Goal: Information Seeking & Learning: Learn about a topic

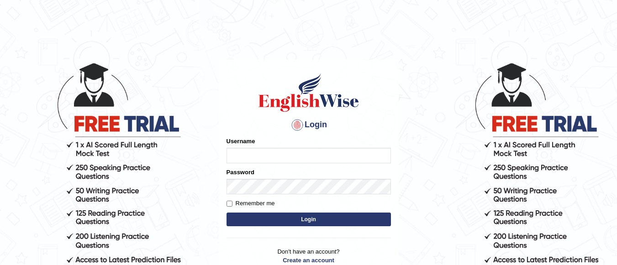
type input "robinsharma123"
click at [330, 218] on button "Login" at bounding box center [309, 220] width 164 height 14
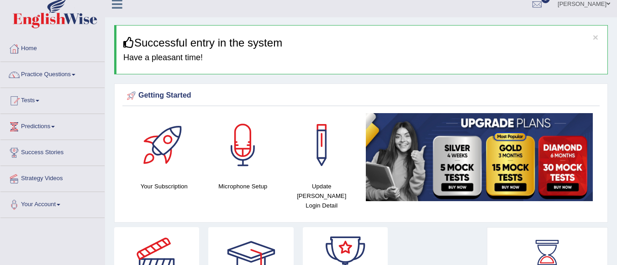
scroll to position [5, 0]
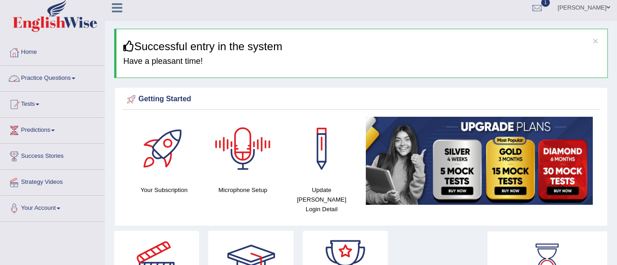
click at [70, 77] on link "Practice Questions" at bounding box center [52, 77] width 104 height 23
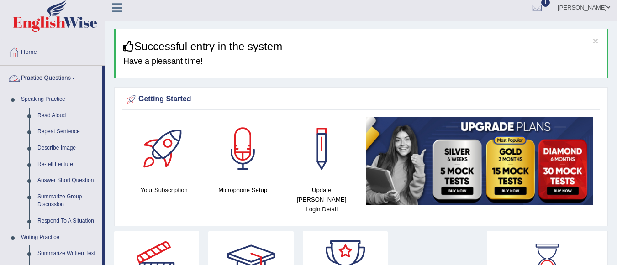
click at [72, 79] on link "Practice Questions" at bounding box center [51, 77] width 102 height 23
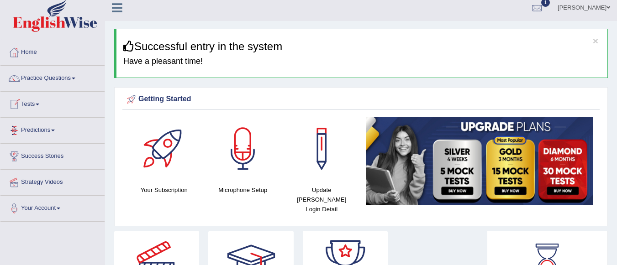
click at [37, 106] on link "Tests" at bounding box center [52, 103] width 104 height 23
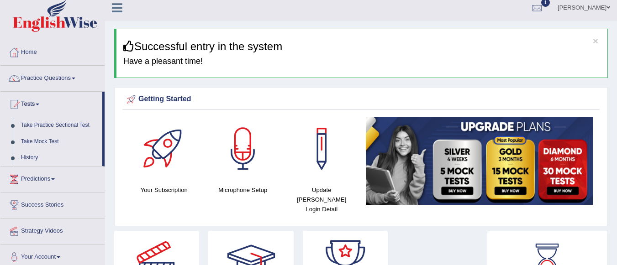
click at [30, 156] on link "History" at bounding box center [59, 158] width 85 height 16
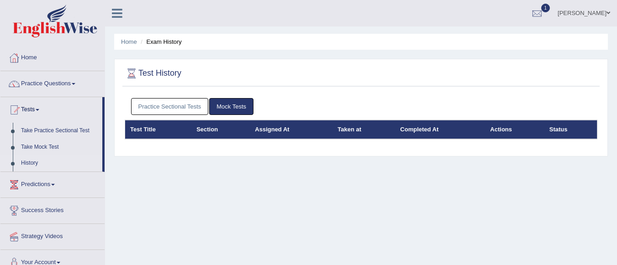
click at [177, 100] on link "Practice Sectional Tests" at bounding box center [170, 106] width 78 height 17
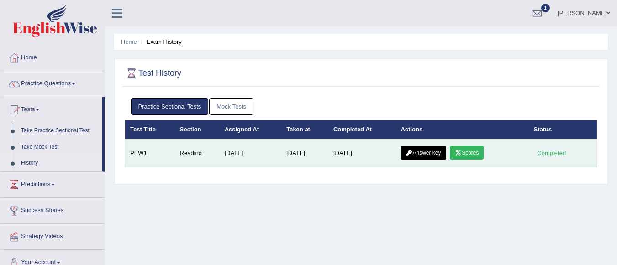
click at [471, 152] on link "Scores" at bounding box center [467, 153] width 34 height 14
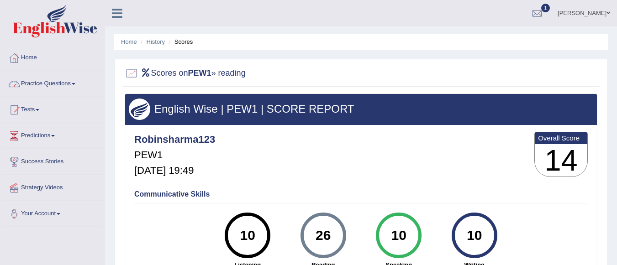
click at [24, 53] on link "Home" at bounding box center [52, 56] width 104 height 23
click at [24, 53] on link "Home" at bounding box center [51, 56] width 102 height 23
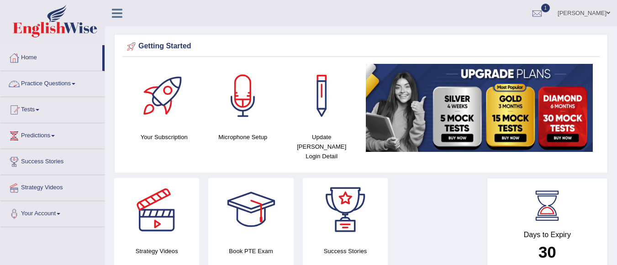
click at [47, 80] on link "Practice Questions" at bounding box center [52, 82] width 104 height 23
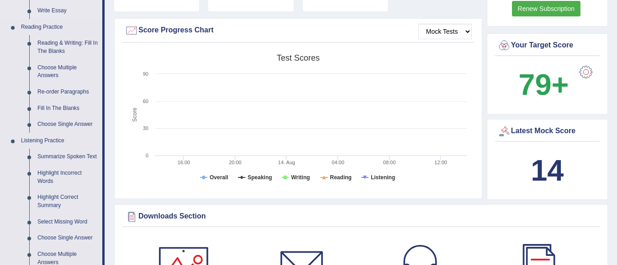
scroll to position [260, 0]
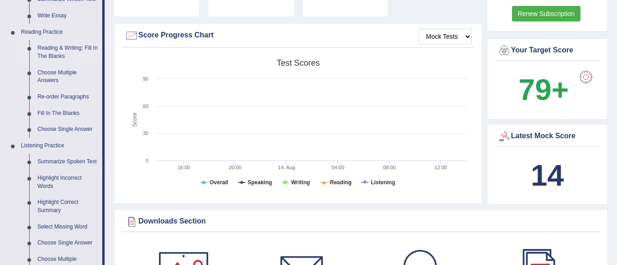
click at [67, 43] on link "Reading & Writing: Fill In The Blanks" at bounding box center [67, 52] width 69 height 24
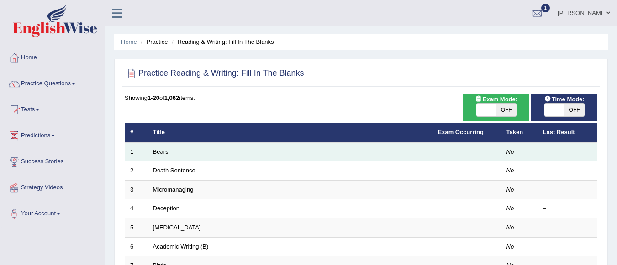
click at [170, 152] on td "Bears" at bounding box center [290, 151] width 285 height 19
click at [163, 152] on link "Bears" at bounding box center [161, 151] width 16 height 7
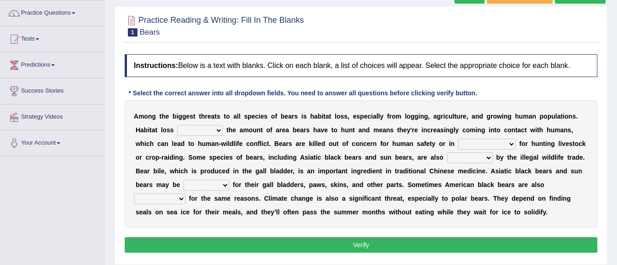
click at [216, 130] on select "increases reduces complies interacts" at bounding box center [200, 130] width 46 height 11
select select "increases"
click at [177, 125] on select "increases reduces complies interacts" at bounding box center [200, 130] width 46 height 11
click at [511, 141] on select "coalition retaliation appreciation disinformation" at bounding box center [487, 144] width 58 height 11
select select "coalition"
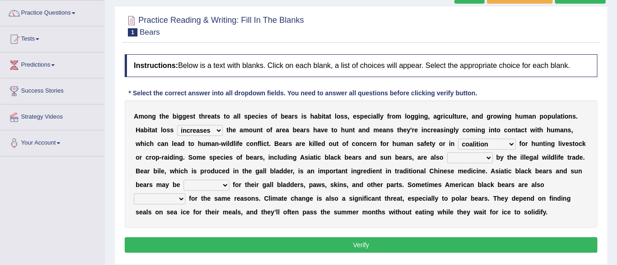
click at [458, 139] on select "coalition retaliation appreciation disinformation" at bounding box center [487, 144] width 58 height 11
click at [482, 153] on select "protected prohibited fattened threatened" at bounding box center [470, 158] width 46 height 11
select select "protected"
click at [447, 153] on select "protected prohibited fattened threatened" at bounding box center [470, 158] width 46 height 11
click at [219, 184] on select "poached squelched coached blenched" at bounding box center [207, 185] width 46 height 11
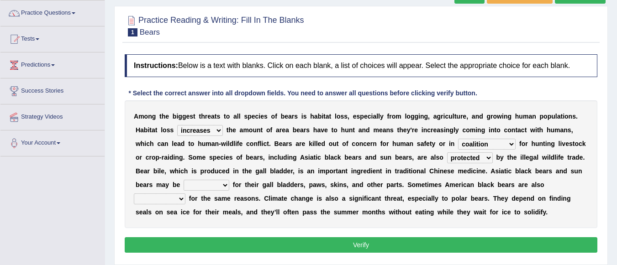
click at [220, 187] on select "poached squelched coached blenched" at bounding box center [207, 185] width 46 height 11
select select "poached"
click at [184, 180] on select "poached squelched coached blenched" at bounding box center [207, 185] width 46 height 11
click at [178, 194] on select "begot foreseen encountered targeted" at bounding box center [160, 199] width 52 height 11
click at [155, 263] on div "Practice Reading & Writing: Fill In The Blanks 1 Bears Instructions: Below is a…" at bounding box center [361, 135] width 494 height 259
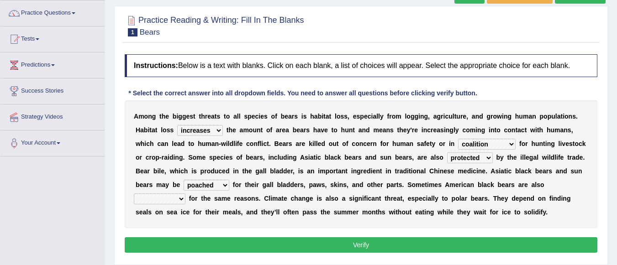
click at [177, 197] on select "begot foreseen encountered targeted" at bounding box center [160, 199] width 52 height 11
click at [163, 261] on div "Practice Reading & Writing: Fill In The Blanks 1 Bears Instructions: Below is a…" at bounding box center [361, 135] width 494 height 259
click at [178, 201] on select "begot foreseen encountered targeted" at bounding box center [160, 199] width 52 height 11
select select "encountered"
click at [134, 194] on select "begot foreseen encountered targeted" at bounding box center [160, 199] width 52 height 11
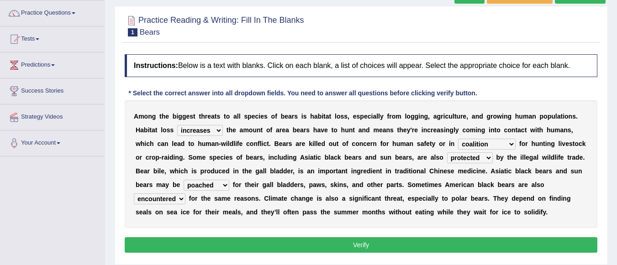
click at [177, 245] on button "Verify" at bounding box center [361, 245] width 473 height 16
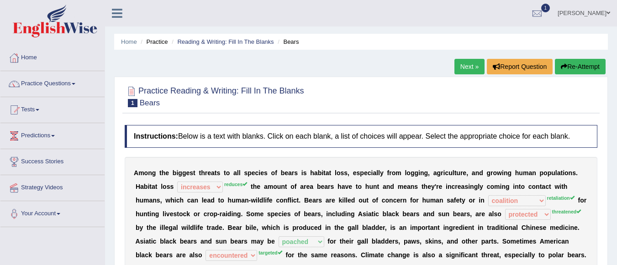
click at [463, 68] on link "Next »" at bounding box center [469, 67] width 30 height 16
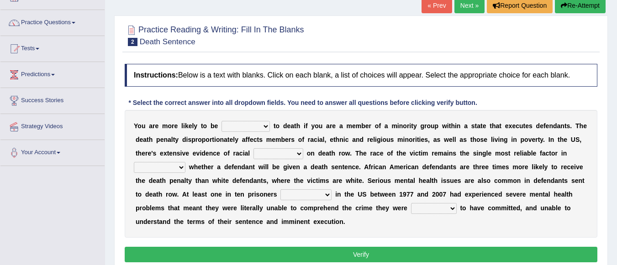
click at [262, 130] on select "penalized blamed complained sentenced" at bounding box center [246, 126] width 48 height 11
select select "sentenced"
click at [222, 121] on select "penalized blamed complained sentenced" at bounding box center [246, 126] width 48 height 11
click at [301, 155] on select "bias equality appearance background" at bounding box center [278, 153] width 50 height 11
select select "appearance"
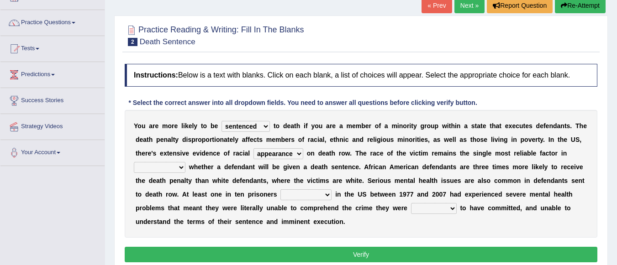
click at [253, 148] on select "bias equality appearance background" at bounding box center [278, 153] width 50 height 11
click at [166, 163] on select "determining adjoining undermining examining" at bounding box center [160, 167] width 52 height 11
select select "determining"
click at [134, 162] on select "determining adjoining undermining examining" at bounding box center [160, 167] width 52 height 11
click at [319, 201] on div "Y o u a r e m o r e l i k e l y t o b e penalized blamed complained sentenced t…" at bounding box center [361, 174] width 473 height 128
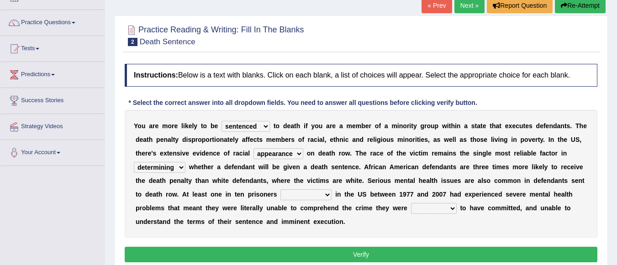
click at [329, 192] on select "electrocuted persecuted executed captured" at bounding box center [305, 195] width 51 height 11
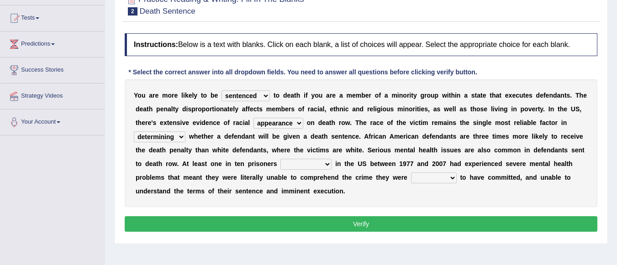
scroll to position [98, 0]
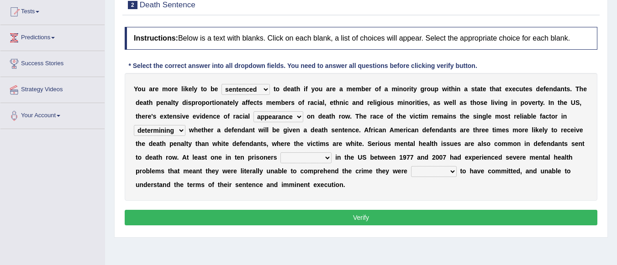
click at [327, 158] on select "electrocuted persecuted executed captured" at bounding box center [305, 158] width 51 height 11
select select "persecuted"
click at [280, 153] on select "electrocuted persecuted executed captured" at bounding box center [305, 158] width 51 height 11
click at [452, 172] on select "alleged acclaimed persuaded claimed" at bounding box center [434, 171] width 46 height 11
select select "alleged"
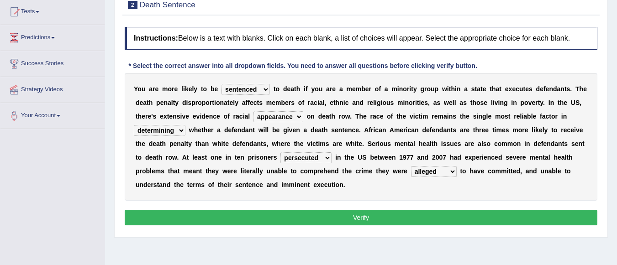
click at [411, 166] on select "alleged acclaimed persuaded claimed" at bounding box center [434, 171] width 46 height 11
click at [419, 220] on button "Verify" at bounding box center [361, 218] width 473 height 16
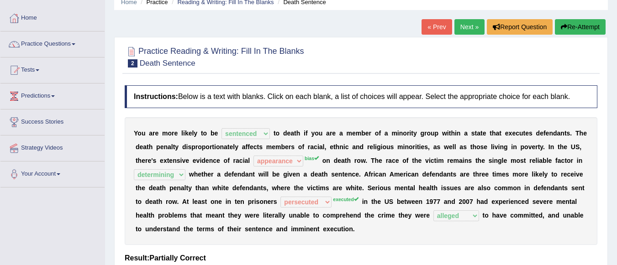
scroll to position [0, 0]
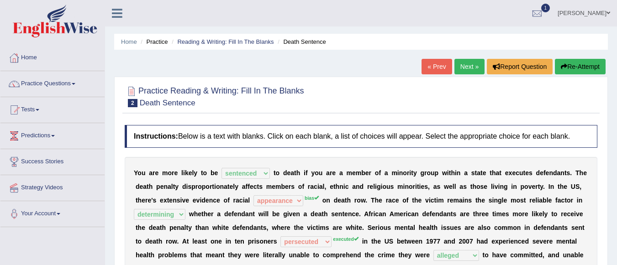
click at [468, 63] on link "Next »" at bounding box center [469, 67] width 30 height 16
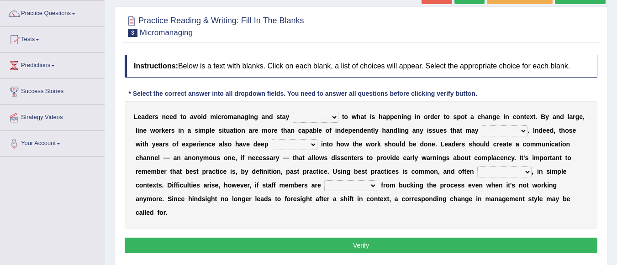
scroll to position [74, 0]
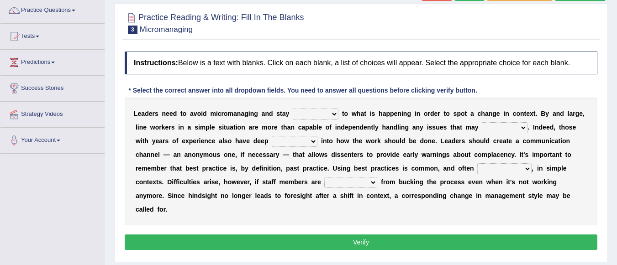
click at [338, 118] on select "complied connected precise concise" at bounding box center [316, 114] width 46 height 11
select select "connected"
click at [293, 109] on select "complied connected precise concise" at bounding box center [316, 114] width 46 height 11
click at [527, 129] on select "apprise rise encounter arise" at bounding box center [505, 127] width 46 height 11
select select "rise"
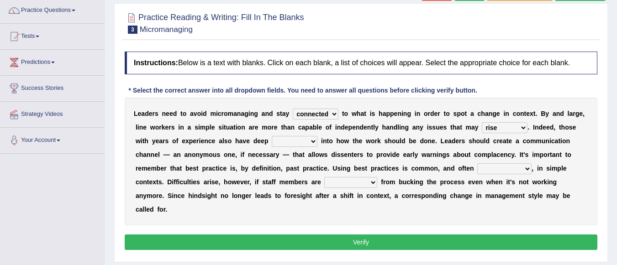
click at [482, 122] on select "apprise rise encounter arise" at bounding box center [505, 127] width 46 height 11
click at [314, 141] on select "incursion insight indignity indication" at bounding box center [295, 141] width 46 height 11
select select "indication"
click at [272, 136] on select "incursion insight indignity indication" at bounding box center [295, 141] width 46 height 11
click at [533, 172] on div "L e a d e r s n e e d t o a v o i d m i c r o m a n a g i n g a n d s t a y com…" at bounding box center [361, 162] width 473 height 128
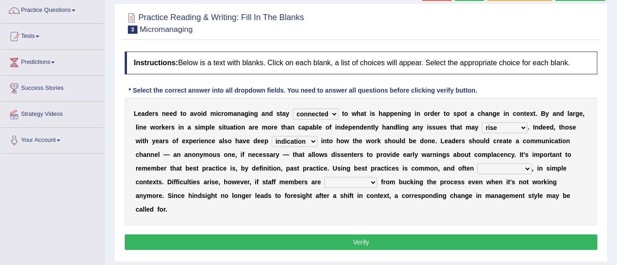
click at [533, 172] on div "L e a d e r s n e e d t o a v o i d m i c r o m a n a g i n g a n d s t a y com…" at bounding box center [361, 162] width 473 height 128
click at [529, 172] on select "inappropriate apprehensive appropriate forbidden" at bounding box center [504, 168] width 54 height 11
select select "appropriate"
click at [477, 163] on select "inappropriate apprehensive appropriate forbidden" at bounding box center [504, 168] width 54 height 11
click at [374, 180] on select "disarranged disinclined discouraged disintegrated" at bounding box center [350, 182] width 53 height 11
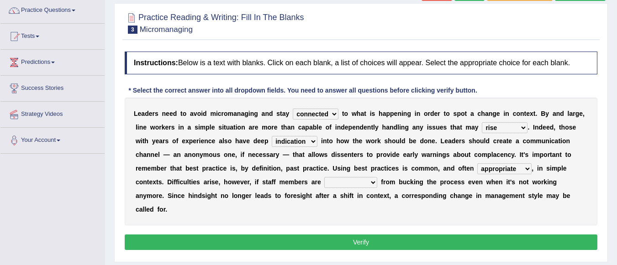
select select "disinclined"
click at [324, 177] on select "disarranged disinclined discouraged disintegrated" at bounding box center [350, 182] width 53 height 11
click at [516, 124] on select "apprise rise encounter arise" at bounding box center [505, 127] width 46 height 11
select select "arise"
click at [482, 122] on select "apprise rise encounter arise" at bounding box center [505, 127] width 46 height 11
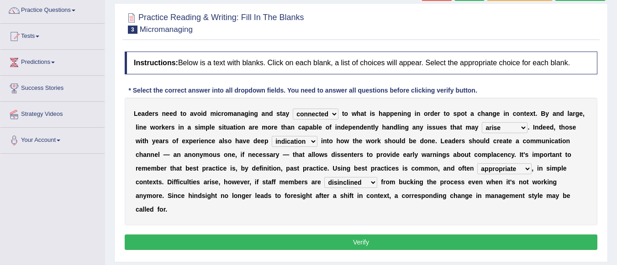
click at [430, 242] on button "Verify" at bounding box center [361, 243] width 473 height 16
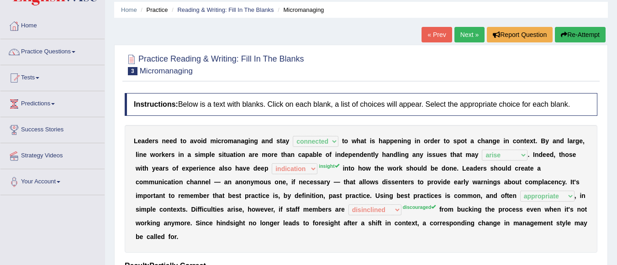
scroll to position [0, 0]
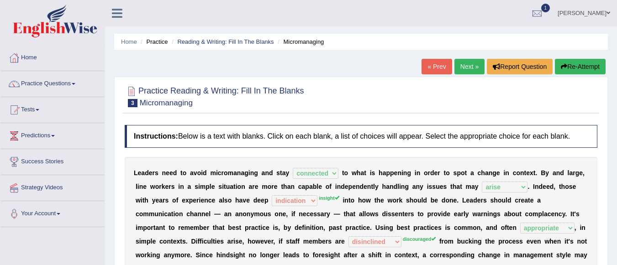
click at [471, 70] on link "Next »" at bounding box center [469, 67] width 30 height 16
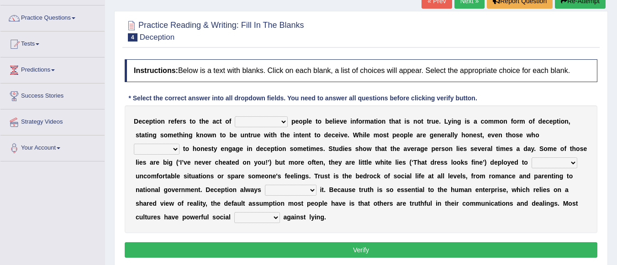
click at [281, 121] on select "discouraging forbidding detecting encouraging" at bounding box center [261, 121] width 53 height 11
select select "detecting"
click at [235, 116] on select "discouraging forbidding detecting encouraging" at bounding box center [261, 121] width 53 height 11
click at [182, 150] on b at bounding box center [181, 148] width 4 height 7
click at [176, 149] on select "describe prescribe inscribe subscribe" at bounding box center [157, 149] width 46 height 11
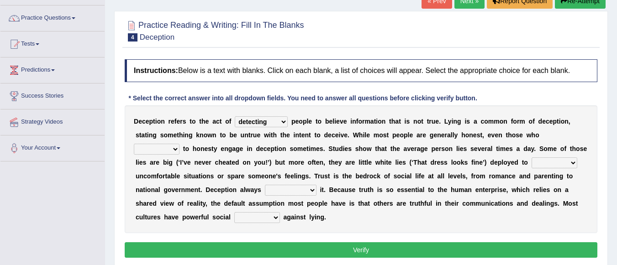
select select "describe"
click at [134, 144] on select "describe prescribe inscribe subscribe" at bounding box center [157, 149] width 46 height 11
click at [568, 170] on div "D e c e p t i o n r e f e r s t o t h e a c t o f discouraging forbidding detec…" at bounding box center [361, 169] width 473 height 128
click at [575, 163] on select "contest illuminate disguise avoid" at bounding box center [555, 163] width 46 height 11
select select "avoid"
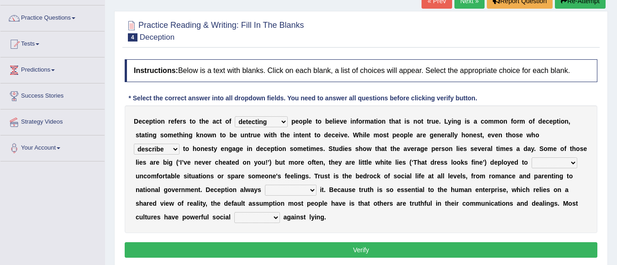
click at [532, 158] on select "contest illuminate disguise avoid" at bounding box center [555, 163] width 46 height 11
click at [312, 192] on select "undermines underscores undertakes underwrites" at bounding box center [291, 190] width 52 height 11
select select "undertakes"
click at [265, 185] on select "undermines underscores undertakes underwrites" at bounding box center [291, 190] width 52 height 11
click at [269, 218] on select "ejections sanctions fractions inductions" at bounding box center [257, 217] width 46 height 11
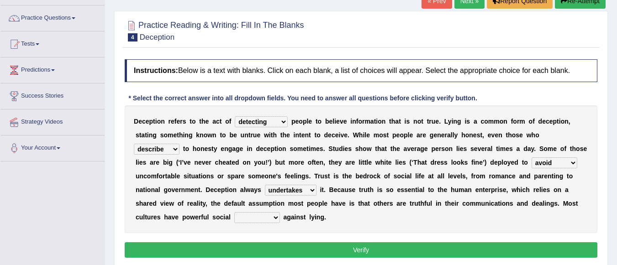
click at [371, 223] on div "D e c e p t i o n r e f e r s t o t h e a c t o f discouraging forbidding detec…" at bounding box center [361, 169] width 473 height 128
click at [273, 218] on select "ejections sanctions fractions inductions" at bounding box center [257, 217] width 46 height 11
select select "sanctions"
click at [234, 212] on select "ejections sanctions fractions inductions" at bounding box center [257, 217] width 46 height 11
click at [307, 255] on button "Verify" at bounding box center [361, 251] width 473 height 16
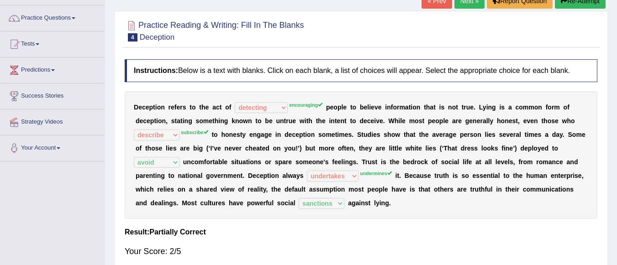
click at [464, 5] on link "Next »" at bounding box center [469, 1] width 30 height 16
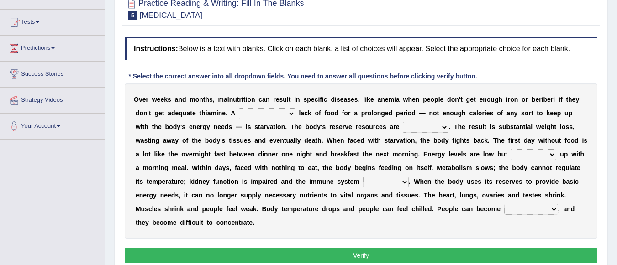
scroll to position [89, 0]
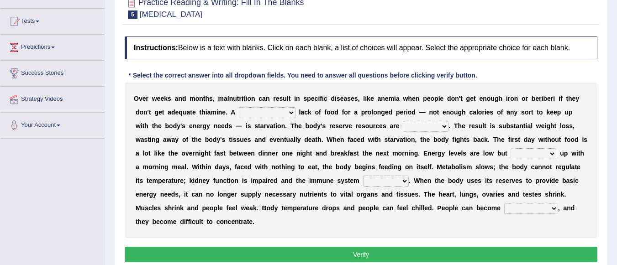
click at [286, 112] on select "severe distinguishing proper distinctive" at bounding box center [267, 112] width 57 height 11
click at [286, 109] on select "severe distinguishing proper distinctive" at bounding box center [267, 112] width 57 height 11
select select "proper"
click at [239, 107] on select "severe distinguishing proper distinctive" at bounding box center [267, 112] width 57 height 11
click at [439, 127] on select "obsoleted depleted pelleted deleted" at bounding box center [426, 126] width 46 height 11
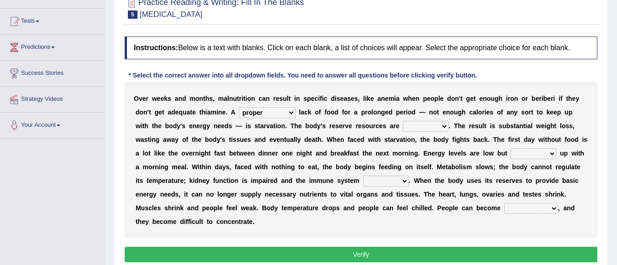
select select "depleted"
click at [403, 121] on select "obsoleted depleted pelleted deleted" at bounding box center [426, 126] width 46 height 11
click at [543, 152] on select "feed come chill pick" at bounding box center [534, 153] width 46 height 11
select select "pick"
click at [511, 148] on select "feed come chill pick" at bounding box center [534, 153] width 46 height 11
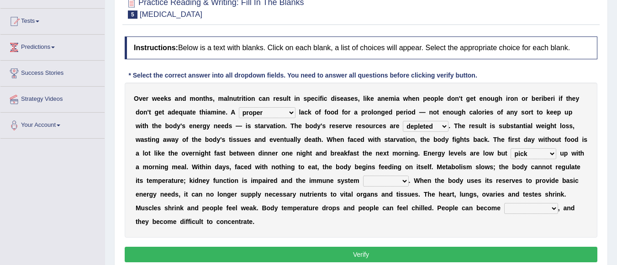
click at [399, 180] on select "deepens deafens weakens surpasses" at bounding box center [386, 181] width 46 height 11
select select "weakens"
click at [363, 176] on select "deepens deafens weakens surpasses" at bounding box center [386, 181] width 46 height 11
click at [548, 208] on select "irritable commutable indisputable transportable" at bounding box center [531, 208] width 54 height 11
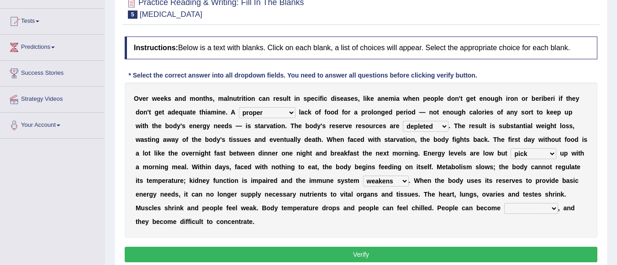
click at [548, 208] on select "irritable commutable indisputable transportable" at bounding box center [531, 208] width 54 height 11
select select "irritable"
click at [504, 203] on select "irritable commutable indisputable transportable" at bounding box center [531, 208] width 54 height 11
click at [367, 251] on button "Verify" at bounding box center [361, 255] width 473 height 16
